Goal: Task Accomplishment & Management: Manage account settings

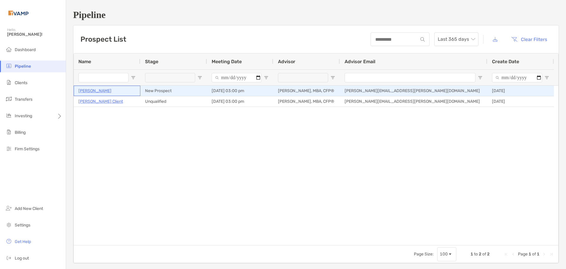
click at [93, 92] on p "[PERSON_NAME]" at bounding box center [94, 90] width 33 height 7
click at [98, 93] on p "[PERSON_NAME]" at bounding box center [94, 90] width 33 height 7
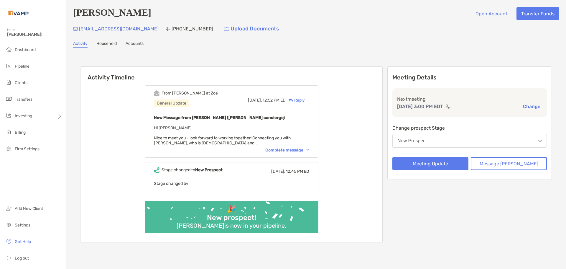
click at [289, 151] on div "Complete message" at bounding box center [287, 149] width 44 height 5
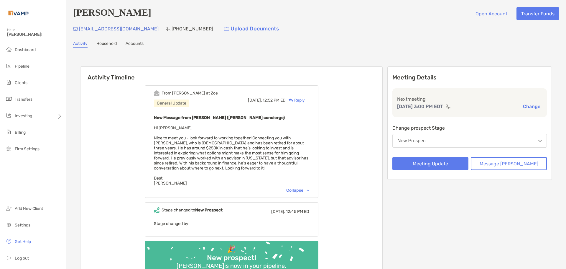
click at [427, 139] on div "New Prospect" at bounding box center [412, 140] width 29 height 5
click at [442, 126] on p "Change prospect Stage" at bounding box center [470, 127] width 155 height 7
click at [460, 137] on button "New Prospect" at bounding box center [470, 141] width 155 height 14
click at [475, 129] on p "Change prospect Stage" at bounding box center [470, 127] width 155 height 7
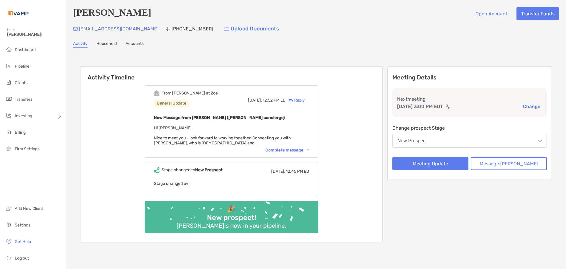
click at [287, 151] on div "Complete message" at bounding box center [287, 149] width 44 height 5
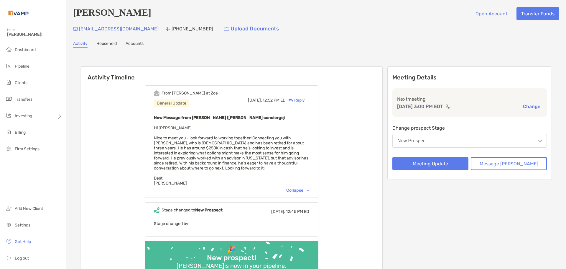
click at [140, 47] on link "Accounts" at bounding box center [135, 44] width 18 height 6
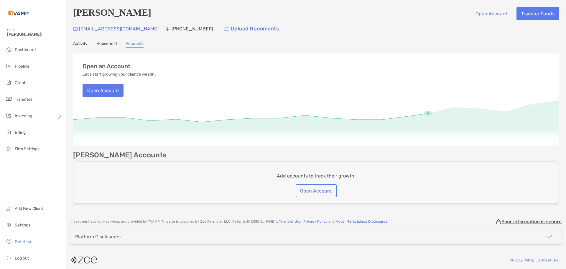
click at [83, 44] on link "Activity" at bounding box center [80, 44] width 14 height 6
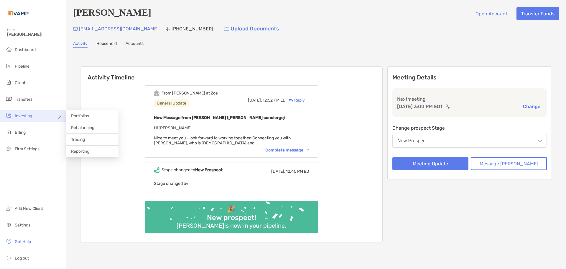
click at [40, 119] on div "Investing" at bounding box center [33, 116] width 66 height 12
click at [81, 115] on span "Portfolios" at bounding box center [80, 115] width 18 height 5
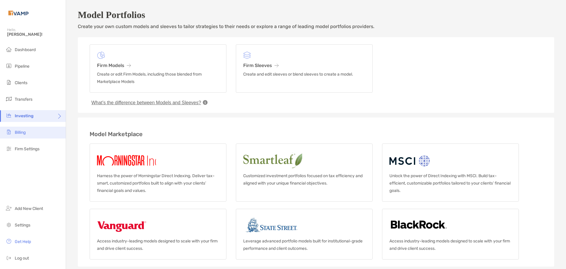
click at [19, 131] on span "Billing" at bounding box center [20, 132] width 11 height 5
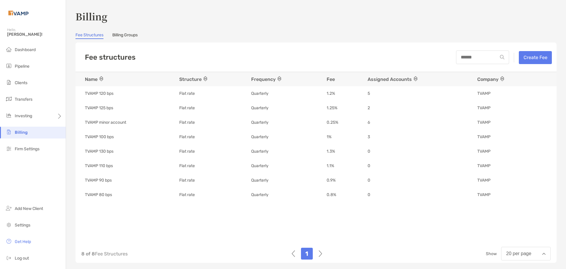
click at [242, 38] on div "Fee Structures Billing Groups" at bounding box center [316, 35] width 481 height 6
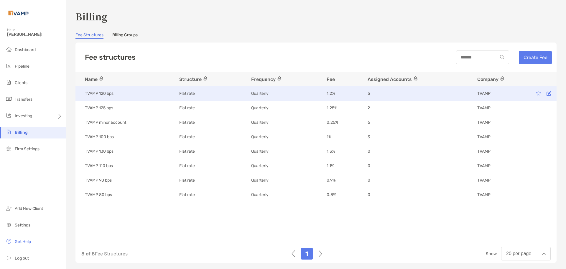
click at [385, 89] on td "5" at bounding box center [417, 93] width 110 height 14
click at [375, 91] on div "5" at bounding box center [417, 94] width 98 height 6
click at [363, 94] on td "5" at bounding box center [417, 93] width 110 height 14
click at [368, 92] on span "5" at bounding box center [369, 94] width 2 height 6
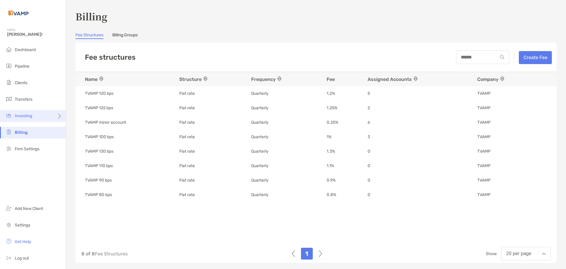
click at [37, 118] on div "Investing" at bounding box center [33, 116] width 66 height 12
click at [73, 117] on span "Portfolios" at bounding box center [80, 115] width 18 height 5
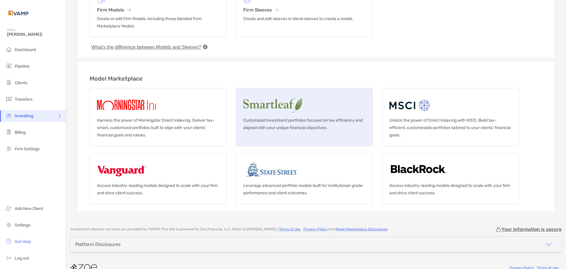
scroll to position [59, 0]
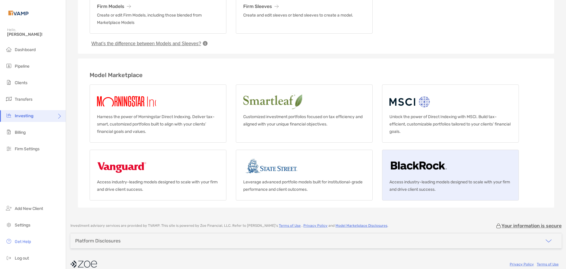
click at [415, 178] on link "Access industry-leading models designed to scale with your firm and drive clien…" at bounding box center [450, 175] width 137 height 51
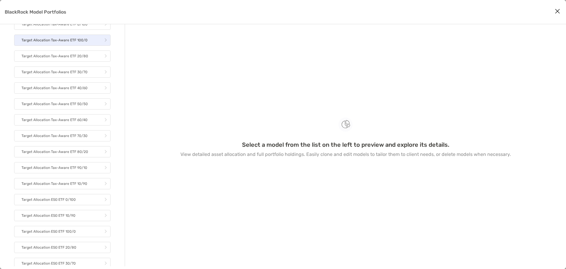
scroll to position [206, 0]
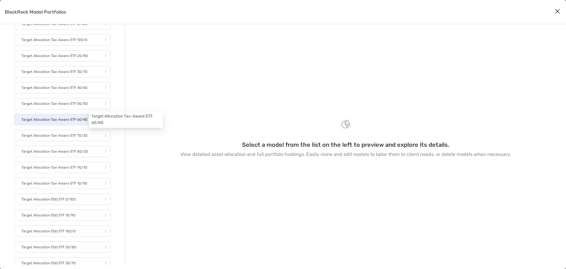
click at [60, 120] on p "Target Allocation Tax-Aware ETF 60/40" at bounding box center [55, 119] width 66 height 7
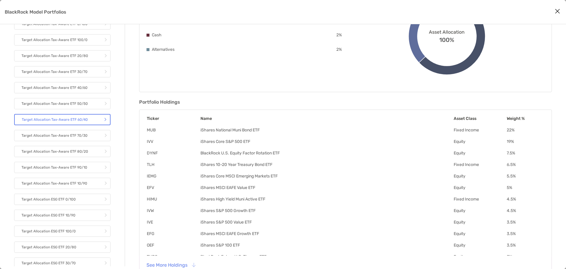
scroll to position [102, 0]
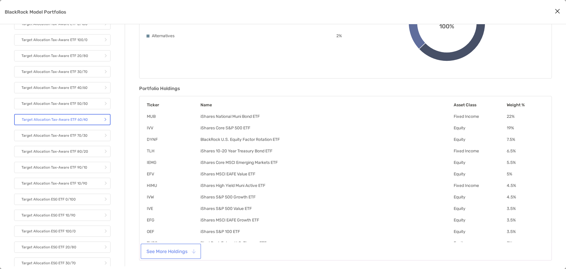
click at [164, 247] on button "See More Holdings" at bounding box center [171, 251] width 58 height 13
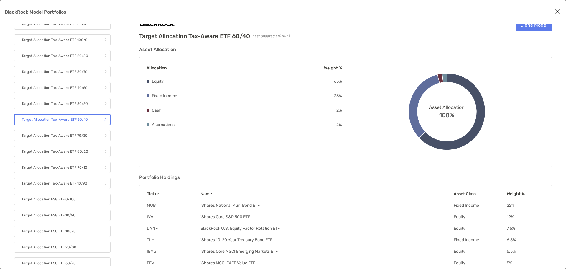
scroll to position [0, 0]
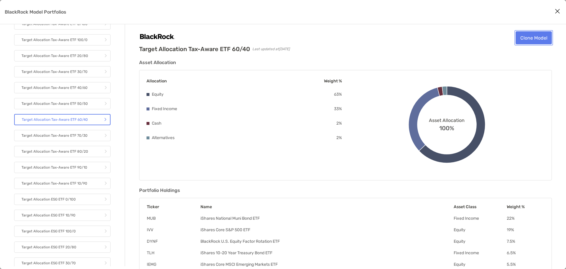
click at [531, 42] on link "Clone Model" at bounding box center [534, 37] width 36 height 13
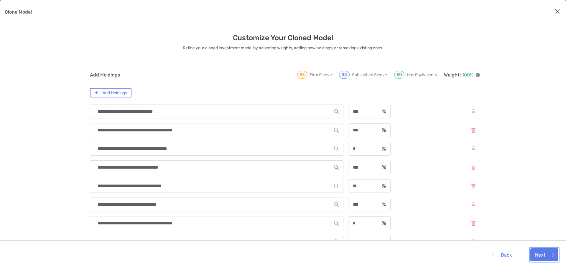
click at [547, 256] on button "Next" at bounding box center [545, 254] width 28 height 13
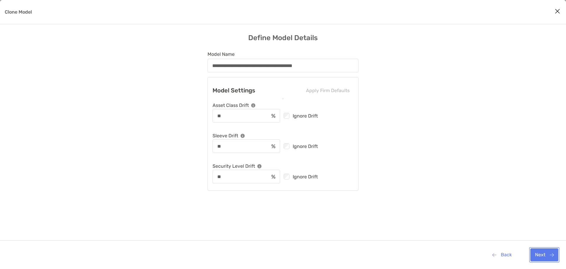
click at [542, 251] on button "Next" at bounding box center [545, 254] width 28 height 13
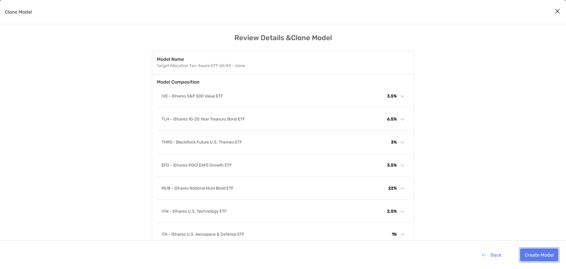
click at [545, 254] on button "Create Model" at bounding box center [539, 254] width 38 height 13
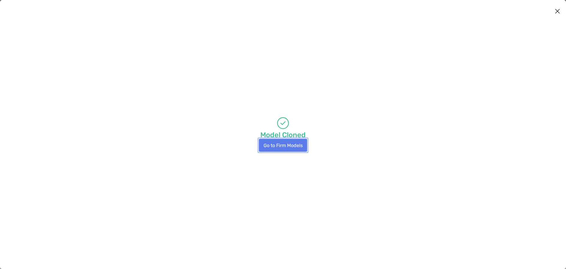
click at [292, 141] on button "Go to Firm Models" at bounding box center [283, 145] width 48 height 13
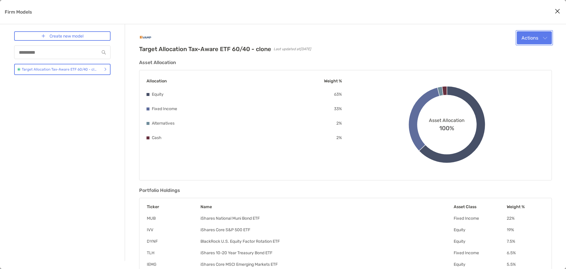
click at [546, 40] on button "Actions" at bounding box center [534, 37] width 35 height 13
click at [440, 57] on div "Target Allocation Tax-Aware ETF 60/40 - clone Last updated at 2025-10-02 Action…" at bounding box center [345, 197] width 413 height 332
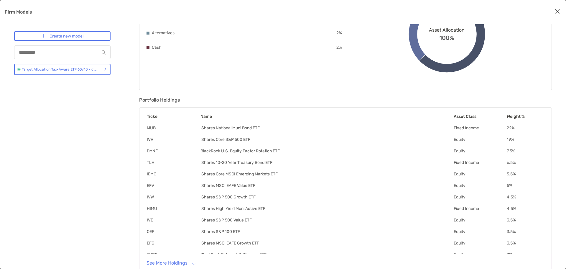
scroll to position [102, 0]
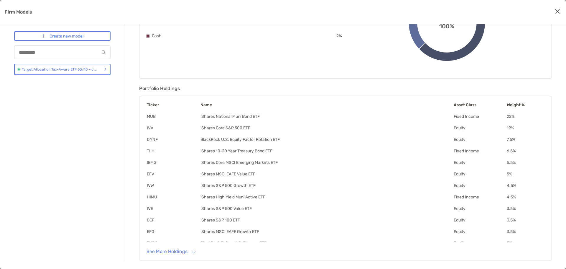
click at [161, 243] on div "See More Holdings" at bounding box center [345, 251] width 413 height 18
click at [165, 249] on button "See More Holdings" at bounding box center [171, 251] width 58 height 13
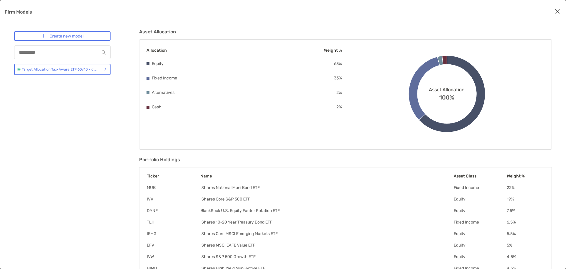
scroll to position [0, 0]
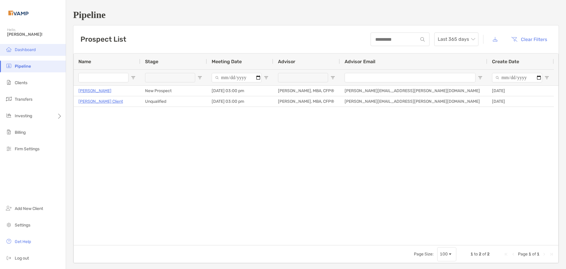
click at [30, 52] on li "Dashboard" at bounding box center [33, 50] width 66 height 12
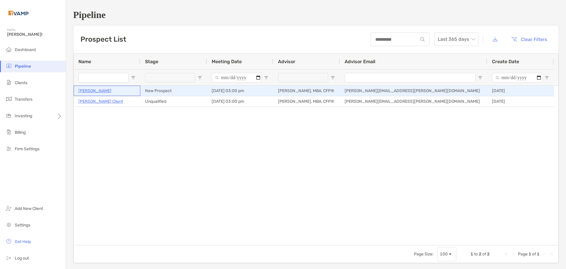
click at [91, 92] on p "[PERSON_NAME]" at bounding box center [94, 90] width 33 height 7
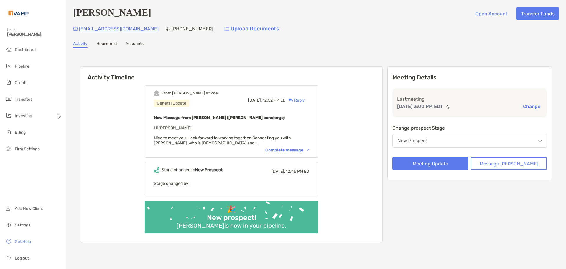
click at [427, 142] on div "New Prospect" at bounding box center [412, 140] width 29 height 5
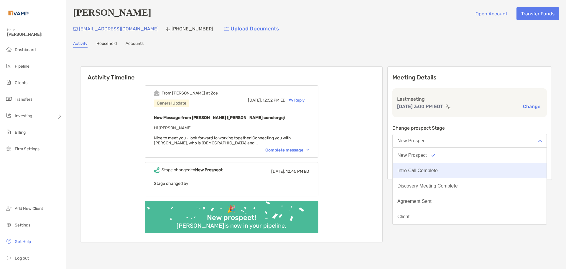
click at [438, 173] on div "Intro Call Complete" at bounding box center [418, 170] width 40 height 5
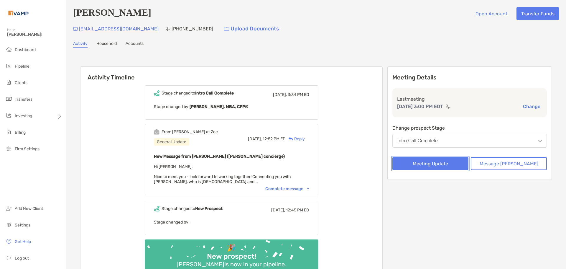
click at [438, 165] on button "Meeting Update" at bounding box center [431, 163] width 76 height 13
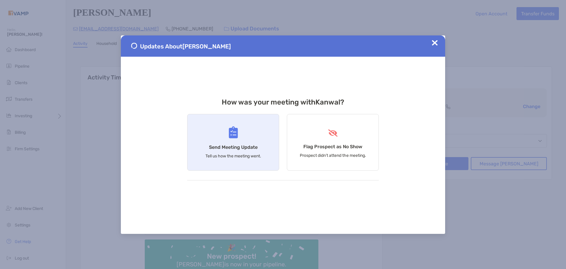
click at [233, 146] on h4 "Send Meeting Update" at bounding box center [233, 147] width 49 height 6
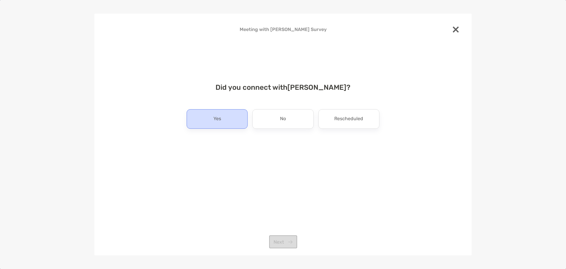
click at [223, 119] on div "Yes" at bounding box center [217, 118] width 61 height 19
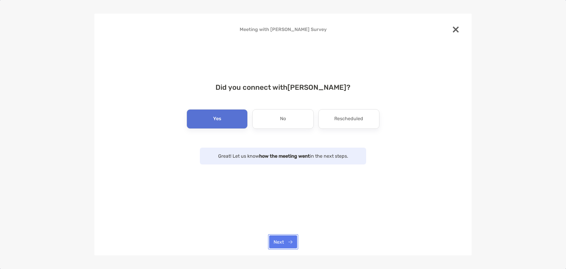
click at [283, 240] on button "Next" at bounding box center [283, 241] width 28 height 13
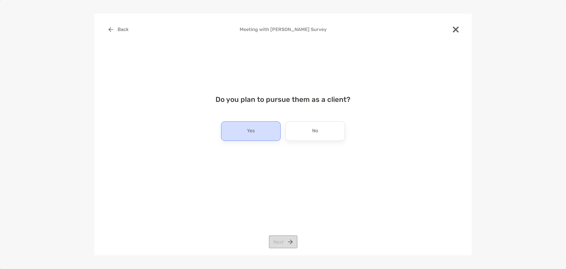
click at [260, 140] on div "Yes" at bounding box center [251, 130] width 60 height 19
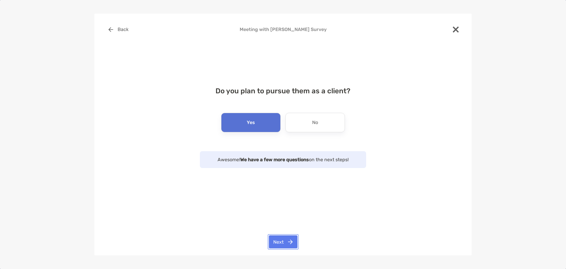
click at [290, 243] on button "Next" at bounding box center [283, 241] width 29 height 13
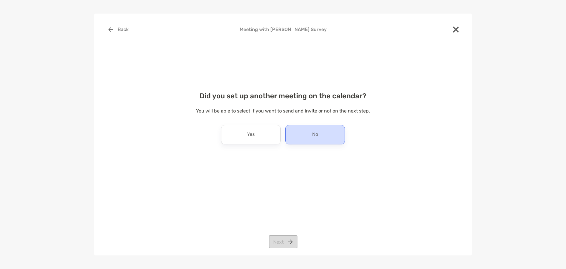
click at [310, 133] on div "No" at bounding box center [316, 134] width 60 height 19
click at [276, 239] on button "Next" at bounding box center [283, 241] width 29 height 13
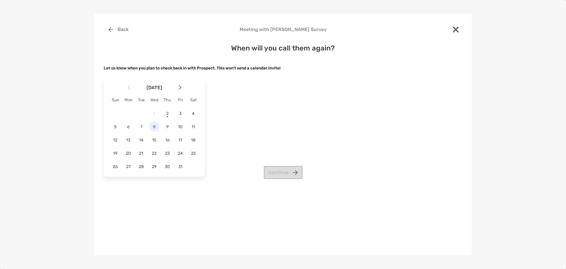
click at [154, 125] on span "8" at bounding box center [154, 126] width 10 height 5
click at [283, 173] on button "Continue" at bounding box center [283, 172] width 39 height 13
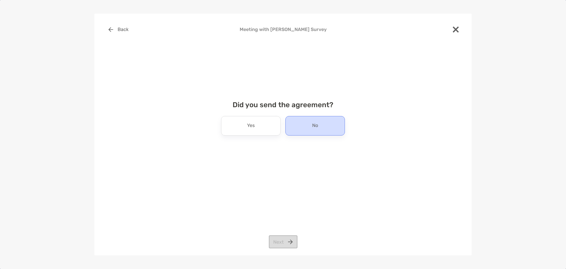
click at [313, 132] on div "No" at bounding box center [316, 125] width 60 height 19
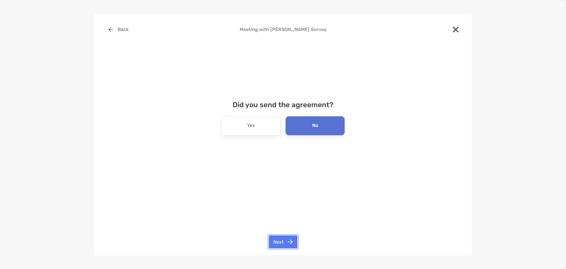
click at [284, 239] on button "Next" at bounding box center [283, 241] width 29 height 13
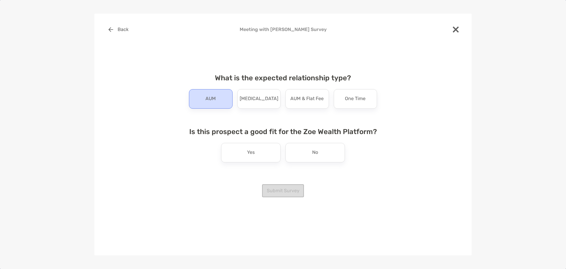
click at [213, 106] on div "AUM" at bounding box center [211, 98] width 44 height 19
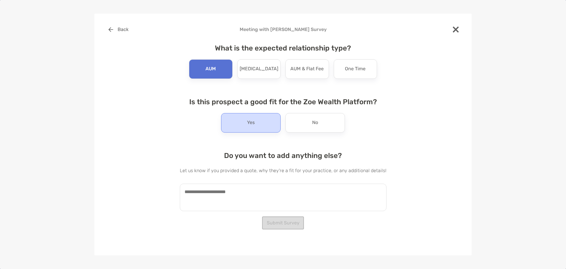
click at [251, 122] on p "Yes" at bounding box center [251, 122] width 8 height 9
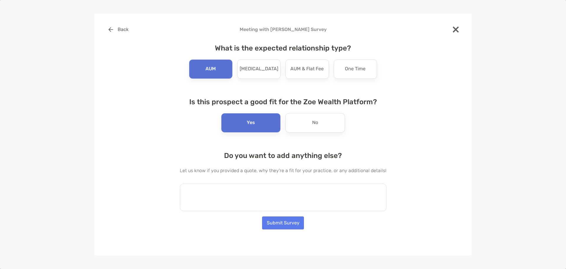
click at [236, 188] on textarea at bounding box center [283, 196] width 207 height 27
click at [226, 185] on textarea at bounding box center [283, 196] width 207 height 27
click at [220, 202] on textarea at bounding box center [283, 196] width 207 height 27
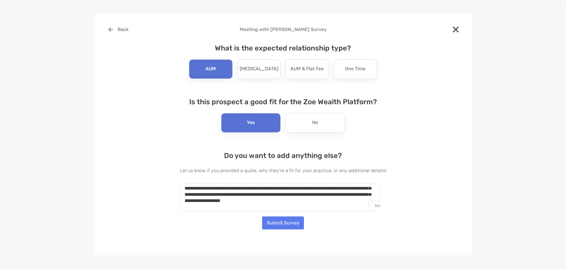
scroll to position [27, 0]
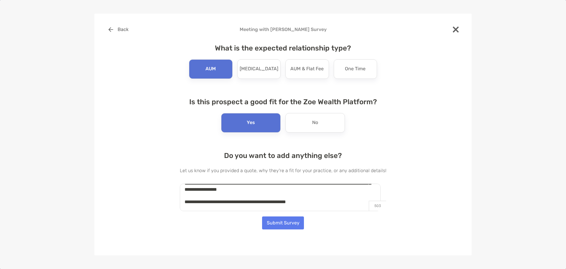
type textarea "**********"
click at [293, 224] on button "Submit Survey" at bounding box center [283, 222] width 42 height 13
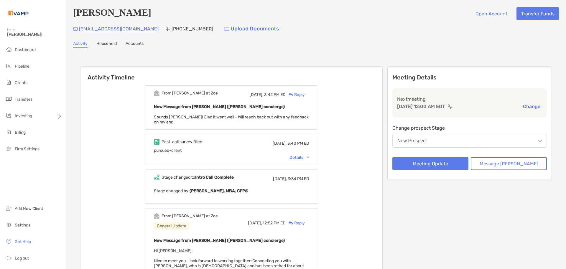
click at [303, 96] on div "Reply" at bounding box center [295, 94] width 19 height 6
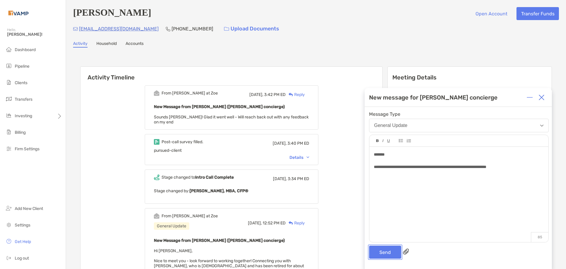
click at [303, 127] on button "Send" at bounding box center [385, 251] width 32 height 13
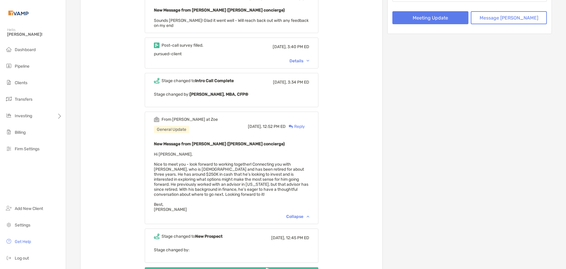
scroll to position [147, 0]
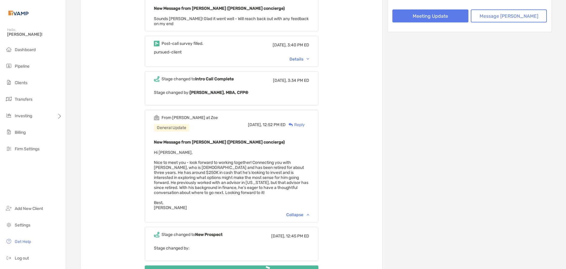
click at [187, 91] on p "Stage changed by: [PERSON_NAME], MBA, CFP®" at bounding box center [231, 92] width 155 height 7
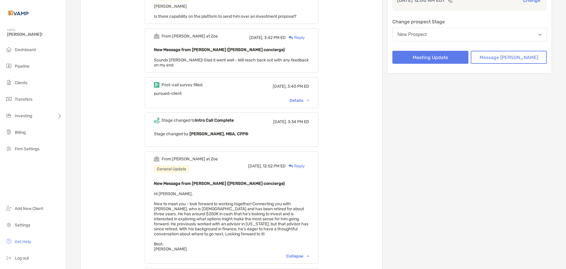
scroll to position [88, 0]
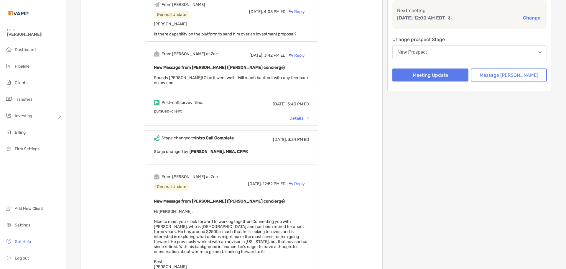
click at [192, 110] on div "pursued-client" at bounding box center [231, 111] width 155 height 5
click at [303, 117] on div "Details" at bounding box center [300, 118] width 20 height 5
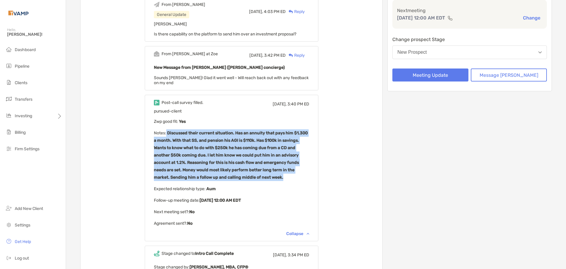
drag, startPoint x: 175, startPoint y: 131, endPoint x: 302, endPoint y: 175, distance: 134.0
click at [302, 127] on p "Notes : Discussed their current situation. Has an annuity that pays him $1,300 …" at bounding box center [231, 155] width 155 height 52
copy b "Discussed their current situation. Has an annuity that pays him $1,300 a month.…"
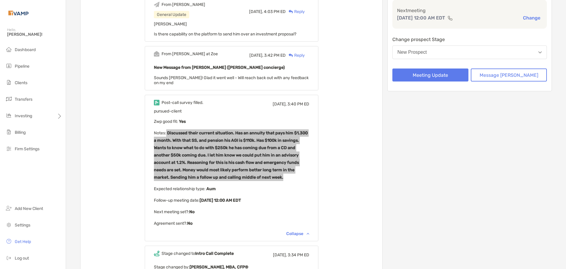
scroll to position [144, 0]
